Goal: Transaction & Acquisition: Purchase product/service

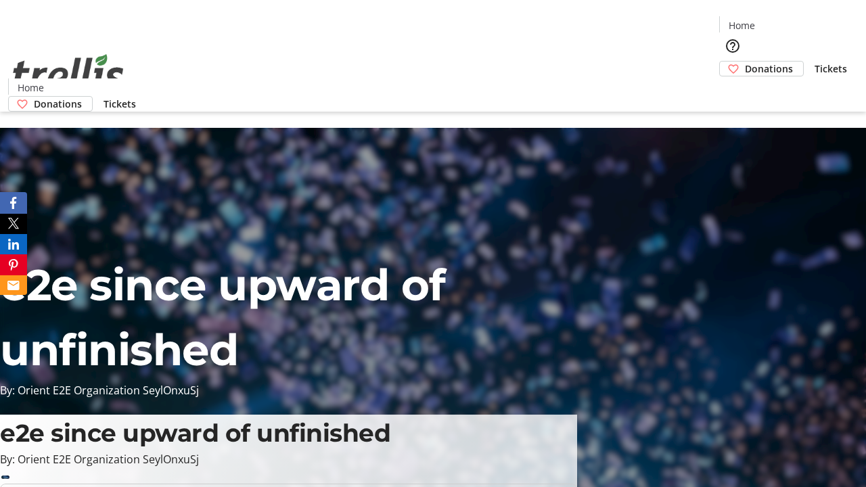
click at [745, 62] on span "Donations" at bounding box center [769, 69] width 48 height 14
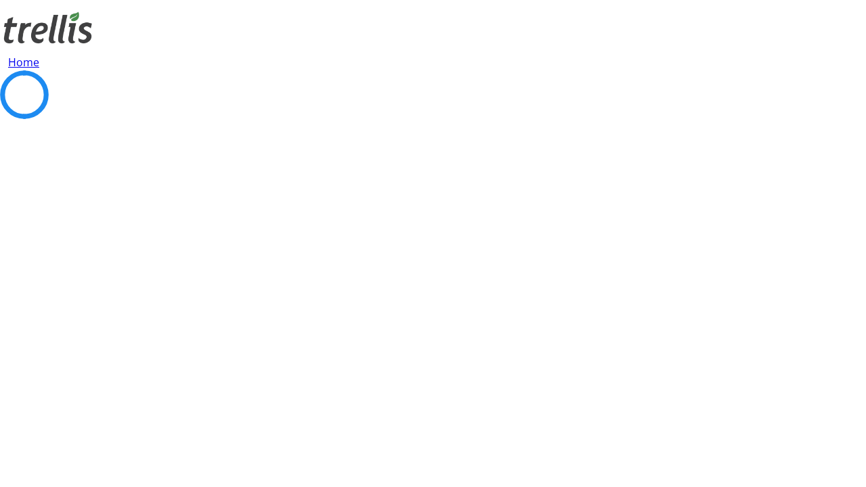
select select "CA"
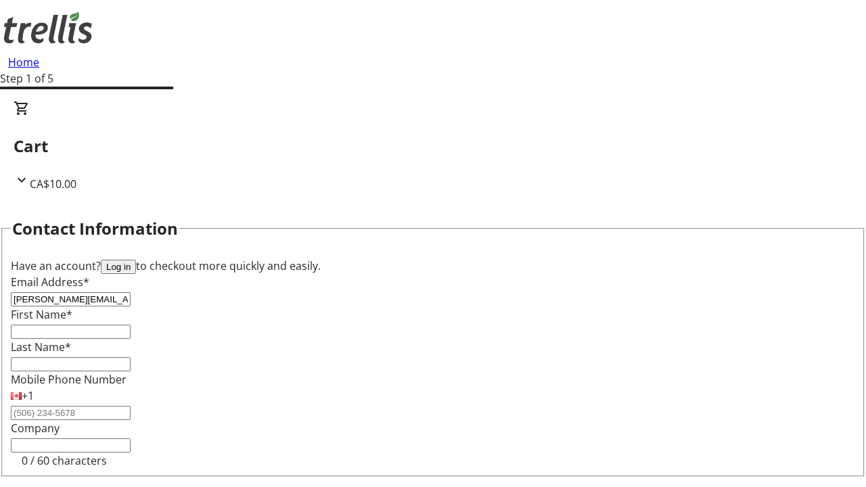
type input "[PERSON_NAME][EMAIL_ADDRESS][DOMAIN_NAME]"
type input "[PERSON_NAME]"
type input "[STREET_ADDRESS][PERSON_NAME]"
type input "Kelowna"
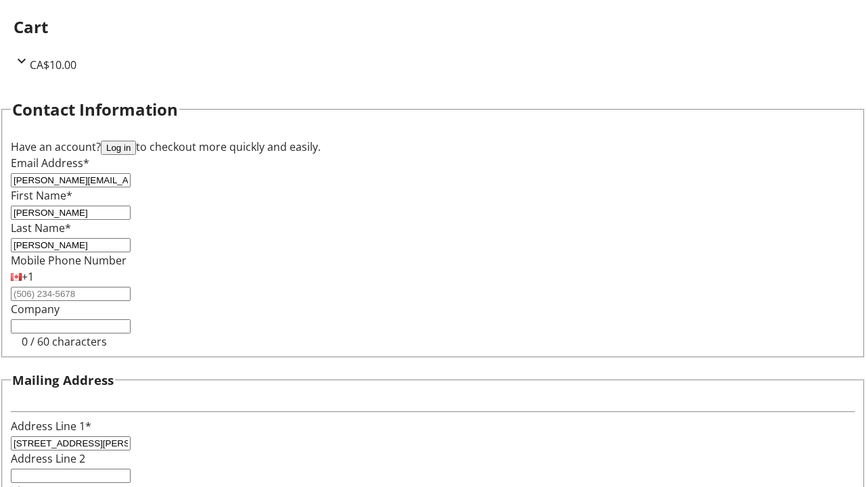
select select "BC"
type input "Kelowna"
type input "V1Y 0C2"
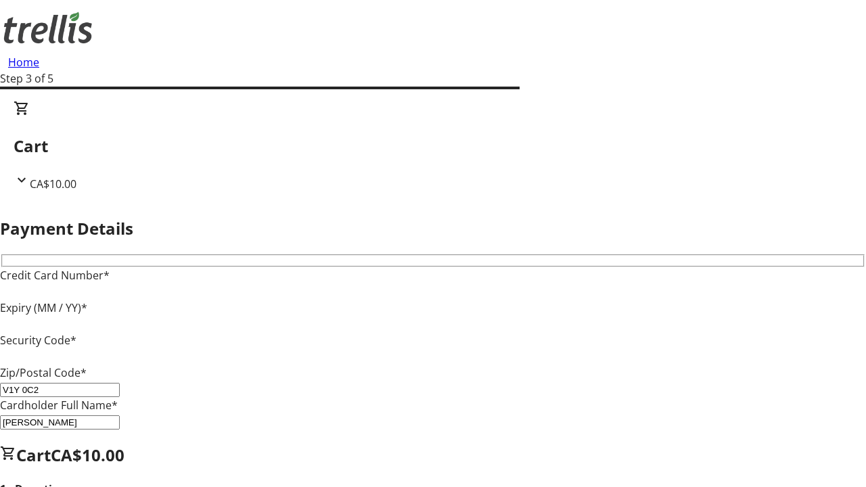
type input "V1Y 0C2"
